Goal: Check status: Check status

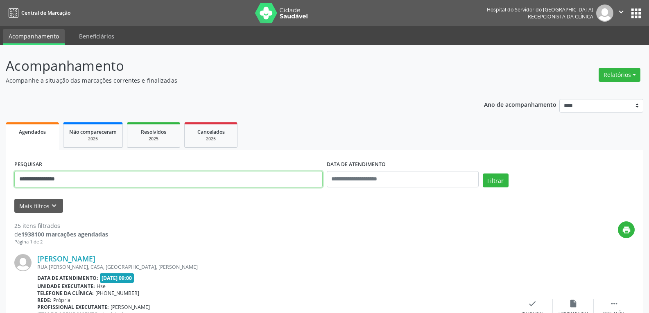
drag, startPoint x: 158, startPoint y: 173, endPoint x: 130, endPoint y: 172, distance: 27.5
click at [130, 172] on input "**********" at bounding box center [168, 179] width 308 height 16
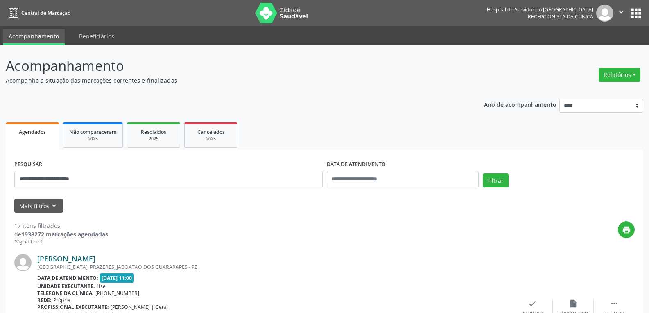
click at [95, 256] on link "[PERSON_NAME]" at bounding box center [66, 258] width 58 height 9
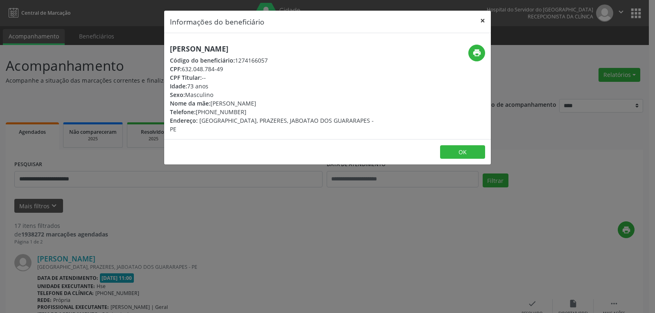
click at [477, 14] on button "×" at bounding box center [483, 21] width 16 height 20
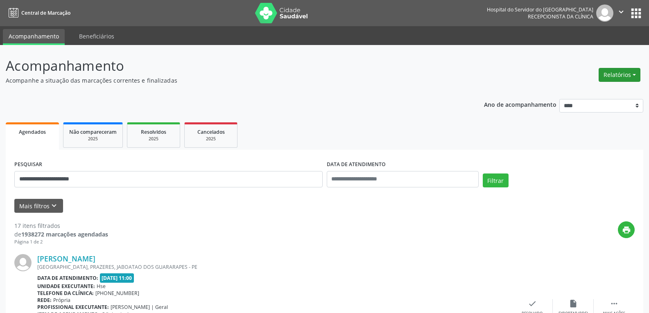
click at [618, 72] on button "Relatórios" at bounding box center [620, 75] width 42 height 14
click at [594, 92] on link "Agendamentos" at bounding box center [597, 92] width 88 height 11
select select "*"
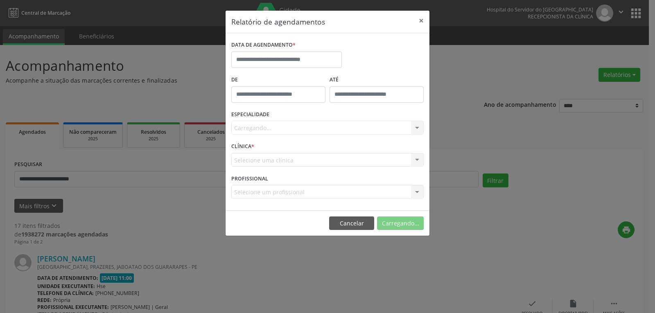
click at [308, 48] on div "DATA DE AGENDAMENTO *" at bounding box center [286, 45] width 111 height 13
click at [306, 56] on input "text" at bounding box center [286, 60] width 111 height 16
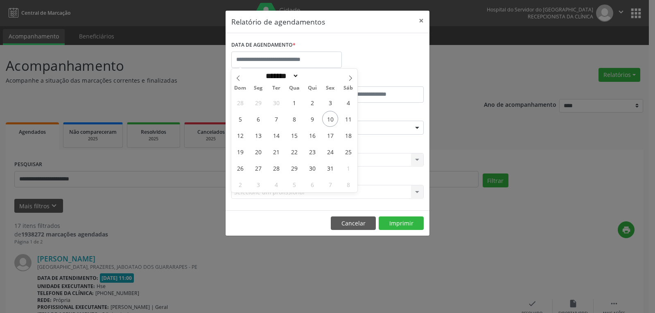
click at [303, 120] on div "28 29 30 1 2 3 4 5 6 7 8 9 10 11 12 13 14 15 16 17 18 19 20 21 22 23 24 25 26 2…" at bounding box center [294, 143] width 126 height 98
click at [307, 120] on span "9" at bounding box center [312, 119] width 16 height 16
type input "**********"
click at [307, 120] on span "9" at bounding box center [312, 119] width 16 height 16
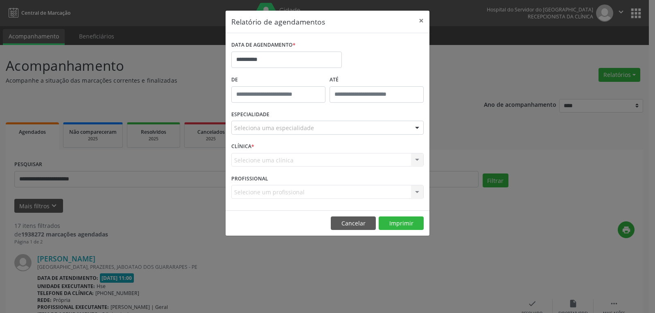
click at [312, 127] on div "Seleciona uma especialidade" at bounding box center [327, 128] width 192 height 14
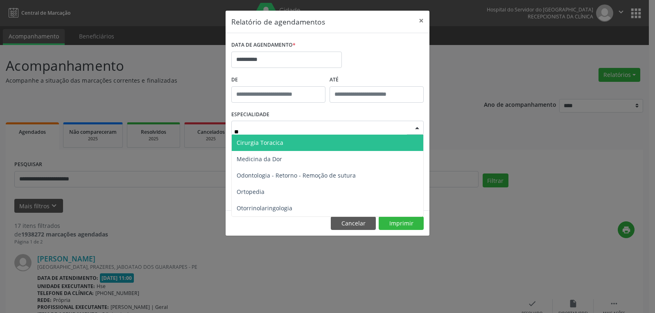
type input "***"
click at [317, 143] on span "Ortopedia" at bounding box center [328, 143] width 192 height 16
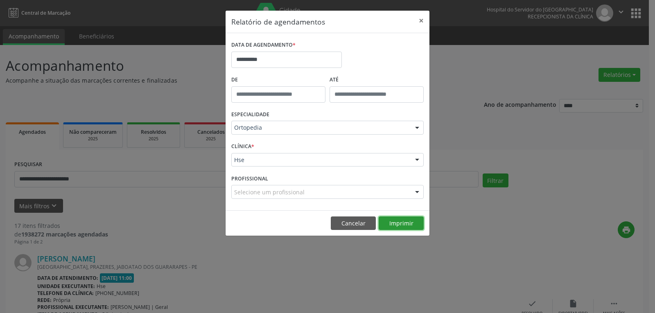
click at [402, 225] on button "Imprimir" at bounding box center [401, 224] width 45 height 14
click at [426, 16] on button "×" at bounding box center [421, 21] width 16 height 20
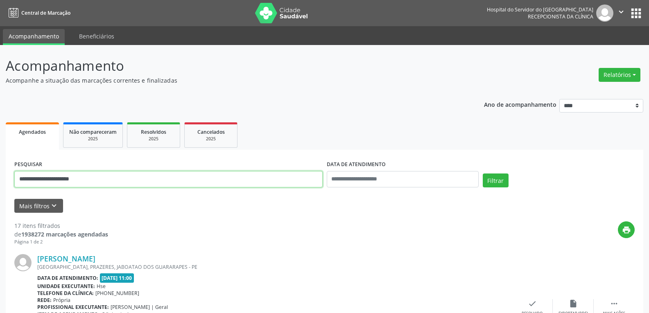
drag, startPoint x: 123, startPoint y: 180, endPoint x: 0, endPoint y: 124, distance: 135.6
click at [483, 174] on button "Filtrar" at bounding box center [496, 181] width 26 height 14
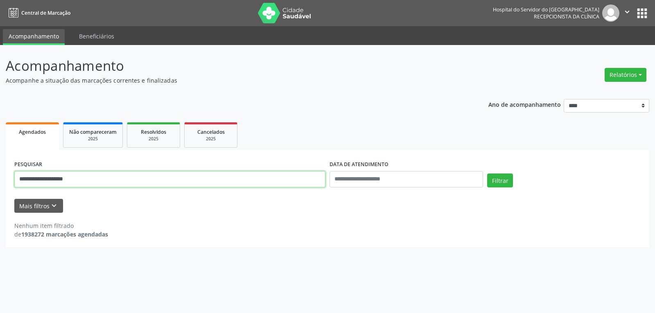
drag, startPoint x: 0, startPoint y: 169, endPoint x: 0, endPoint y: 160, distance: 9.0
click at [0, 163] on div "**********" at bounding box center [327, 179] width 655 height 268
click at [487, 174] on button "Filtrar" at bounding box center [500, 181] width 26 height 14
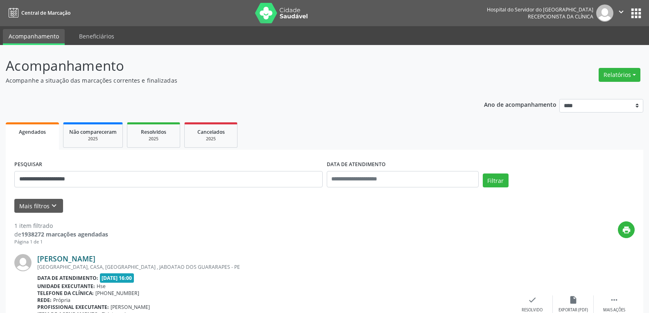
click at [86, 260] on link "[PERSON_NAME]" at bounding box center [66, 258] width 58 height 9
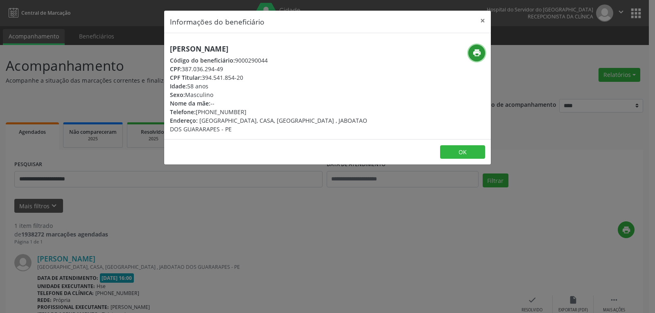
click at [480, 58] on button "print" at bounding box center [476, 53] width 17 height 17
drag, startPoint x: 201, startPoint y: 78, endPoint x: 253, endPoint y: 81, distance: 52.1
click at [253, 81] on div "[PERSON_NAME] Código do beneficiário: 9000290044 CPF: 387.036.294-49 CPF Titula…" at bounding box center [273, 89] width 206 height 89
click at [258, 99] on div "Nome da mãe: --" at bounding box center [273, 103] width 206 height 9
click at [490, 47] on div "print" at bounding box center [436, 89] width 109 height 89
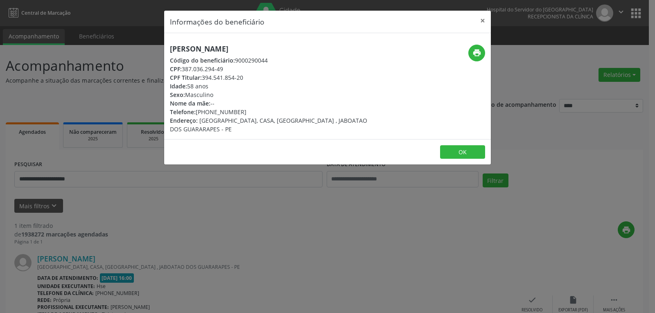
click at [488, 52] on div "print" at bounding box center [436, 89] width 109 height 89
click at [474, 57] on icon "print" at bounding box center [476, 52] width 9 height 9
click at [474, 54] on icon "print" at bounding box center [476, 52] width 9 height 9
click at [486, 18] on button "×" at bounding box center [483, 21] width 16 height 20
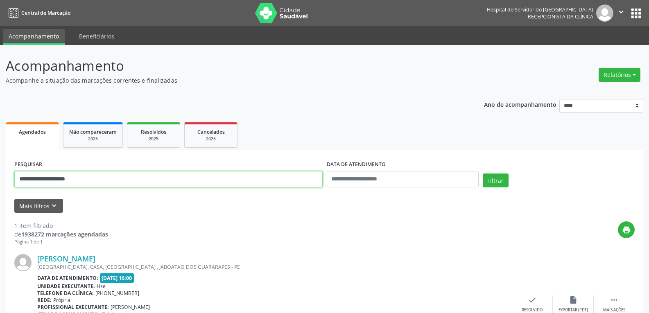
drag, startPoint x: 65, startPoint y: 182, endPoint x: 0, endPoint y: 181, distance: 64.7
click at [0, 194] on div "**********" at bounding box center [324, 211] width 649 height 332
paste input "**"
type input "**********"
click at [483, 174] on button "Filtrar" at bounding box center [496, 181] width 26 height 14
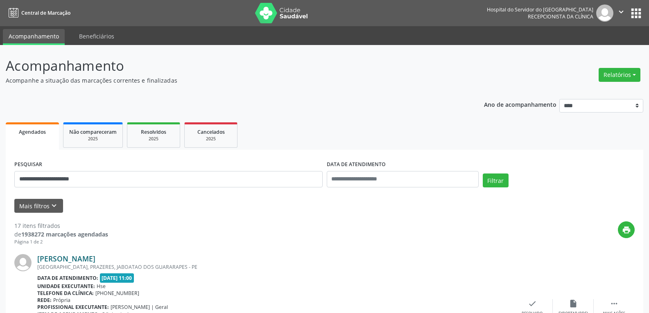
click at [95, 259] on link "[PERSON_NAME]" at bounding box center [66, 258] width 58 height 9
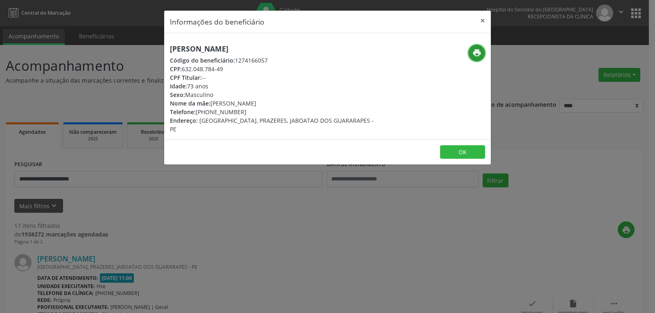
click at [478, 54] on icon "print" at bounding box center [476, 52] width 9 height 9
